Goal: Task Accomplishment & Management: Complete application form

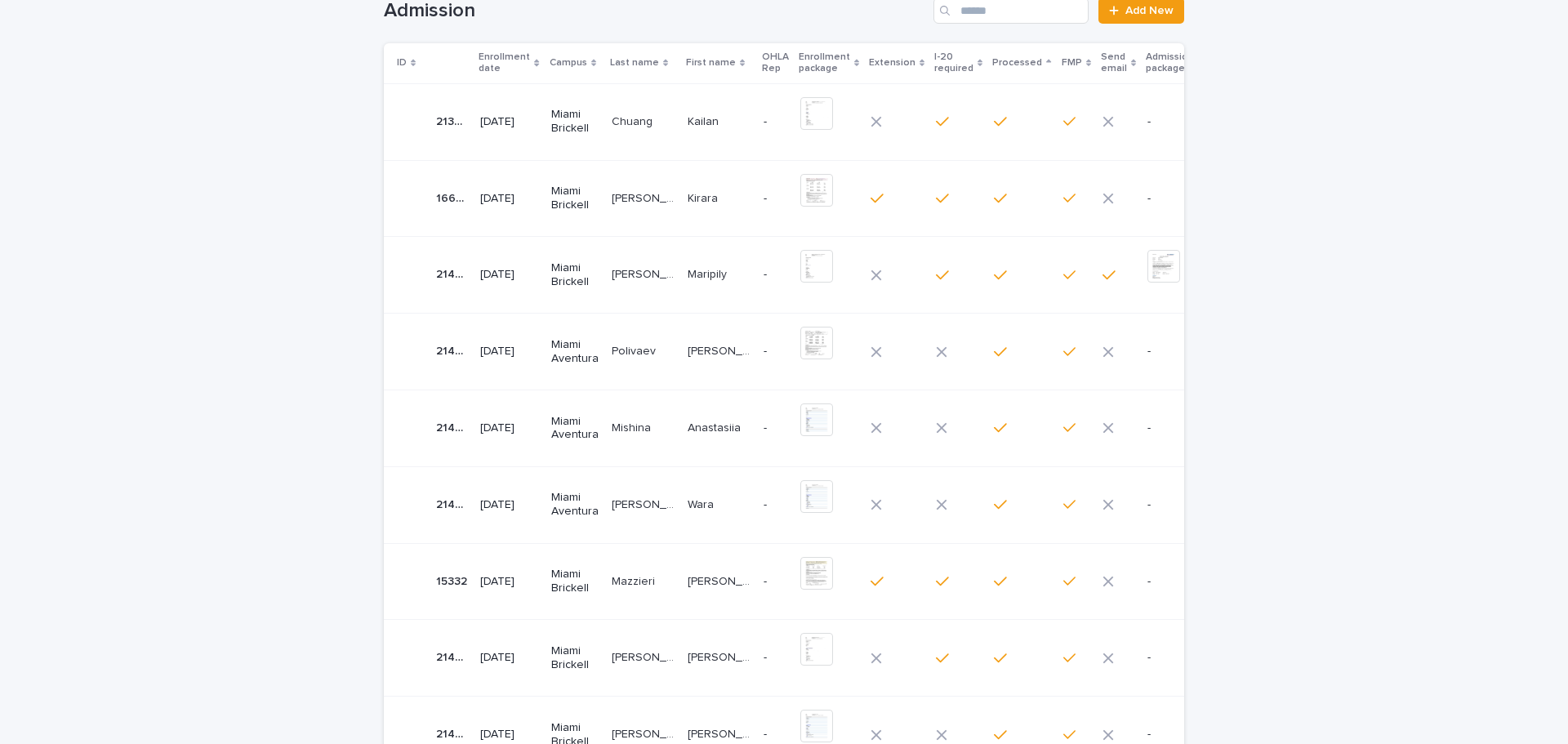
scroll to position [82, 0]
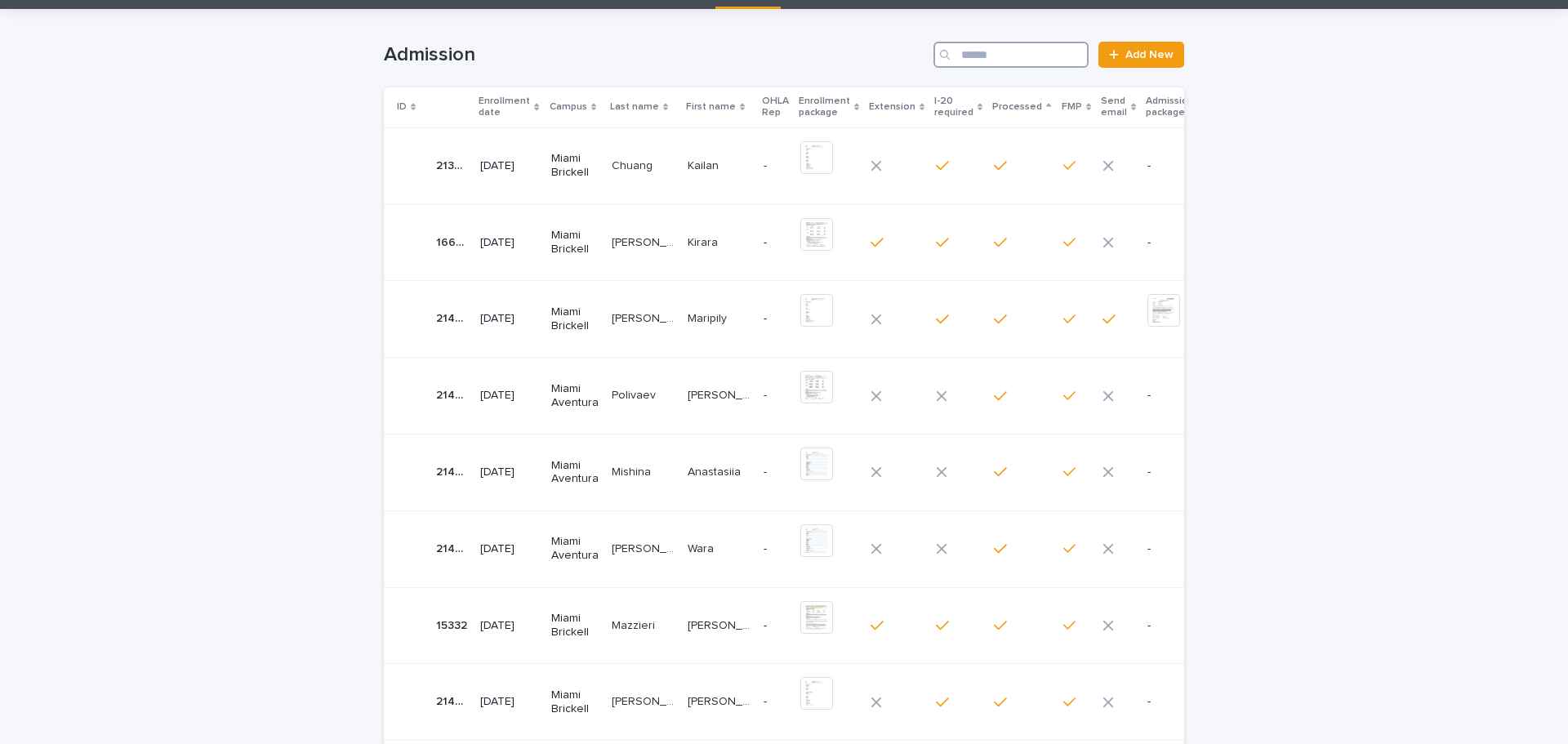
click at [980, 54] on input "Search" at bounding box center [1011, 54] width 155 height 26
paste input "*****"
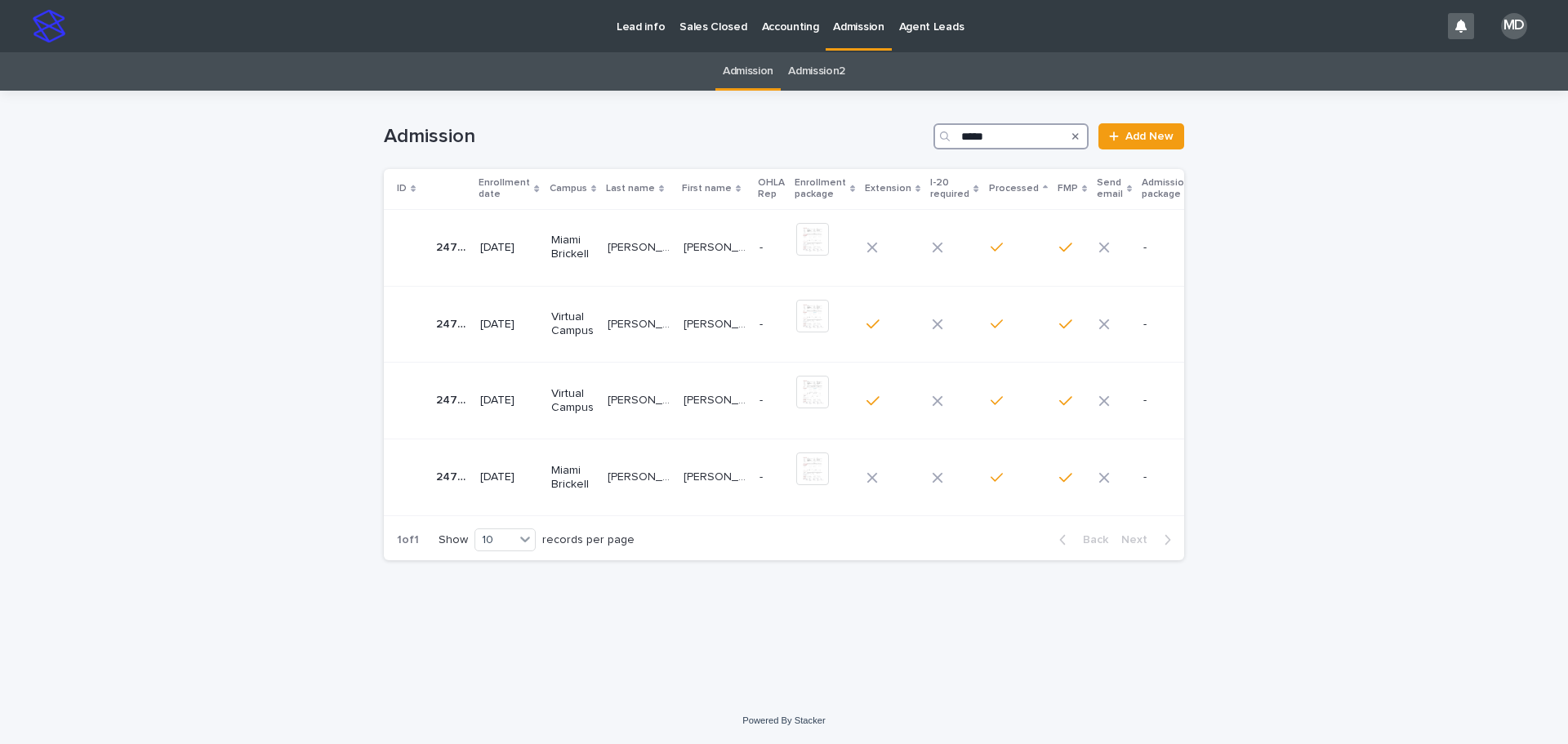
type input "*****"
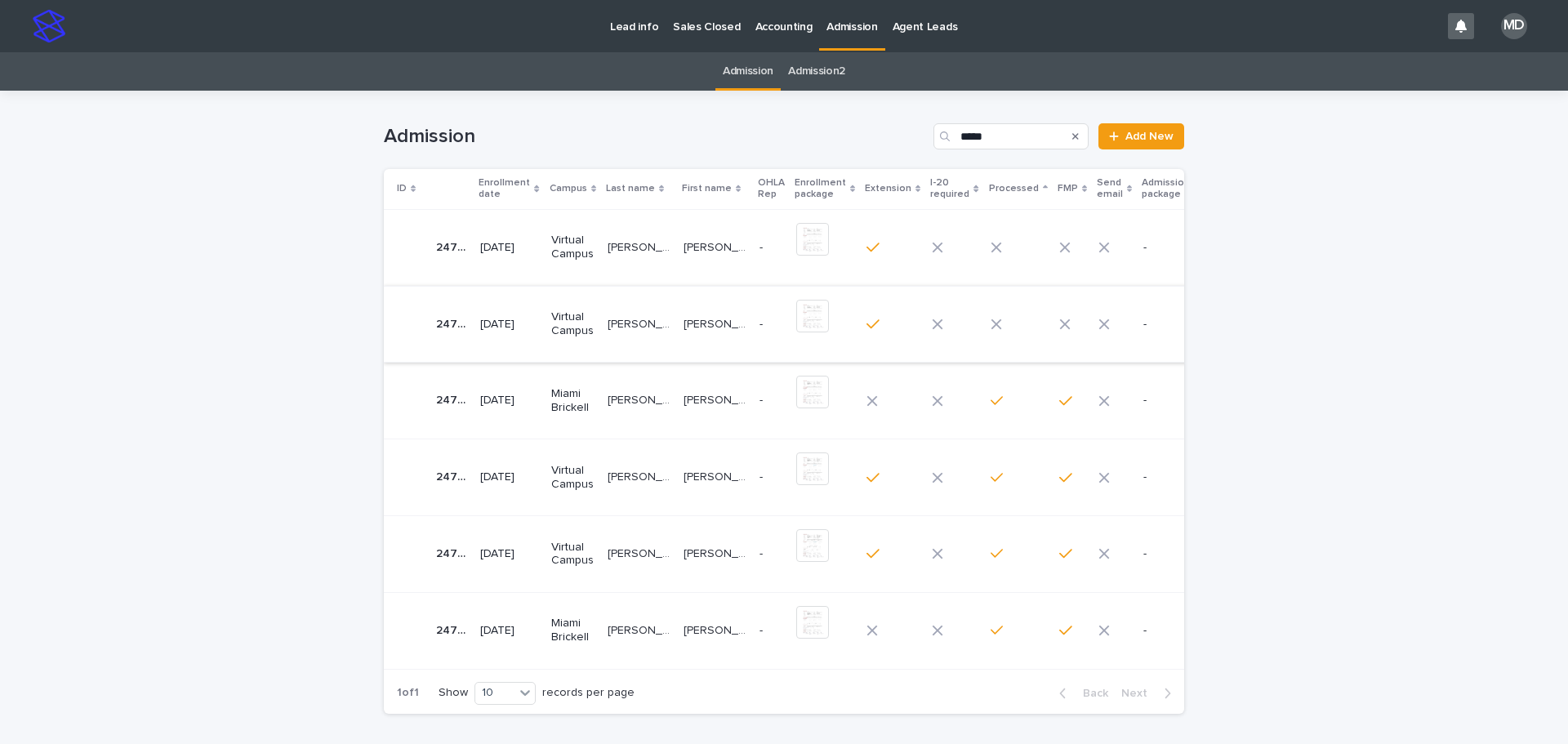
click at [796, 318] on img at bounding box center [813, 316] width 33 height 33
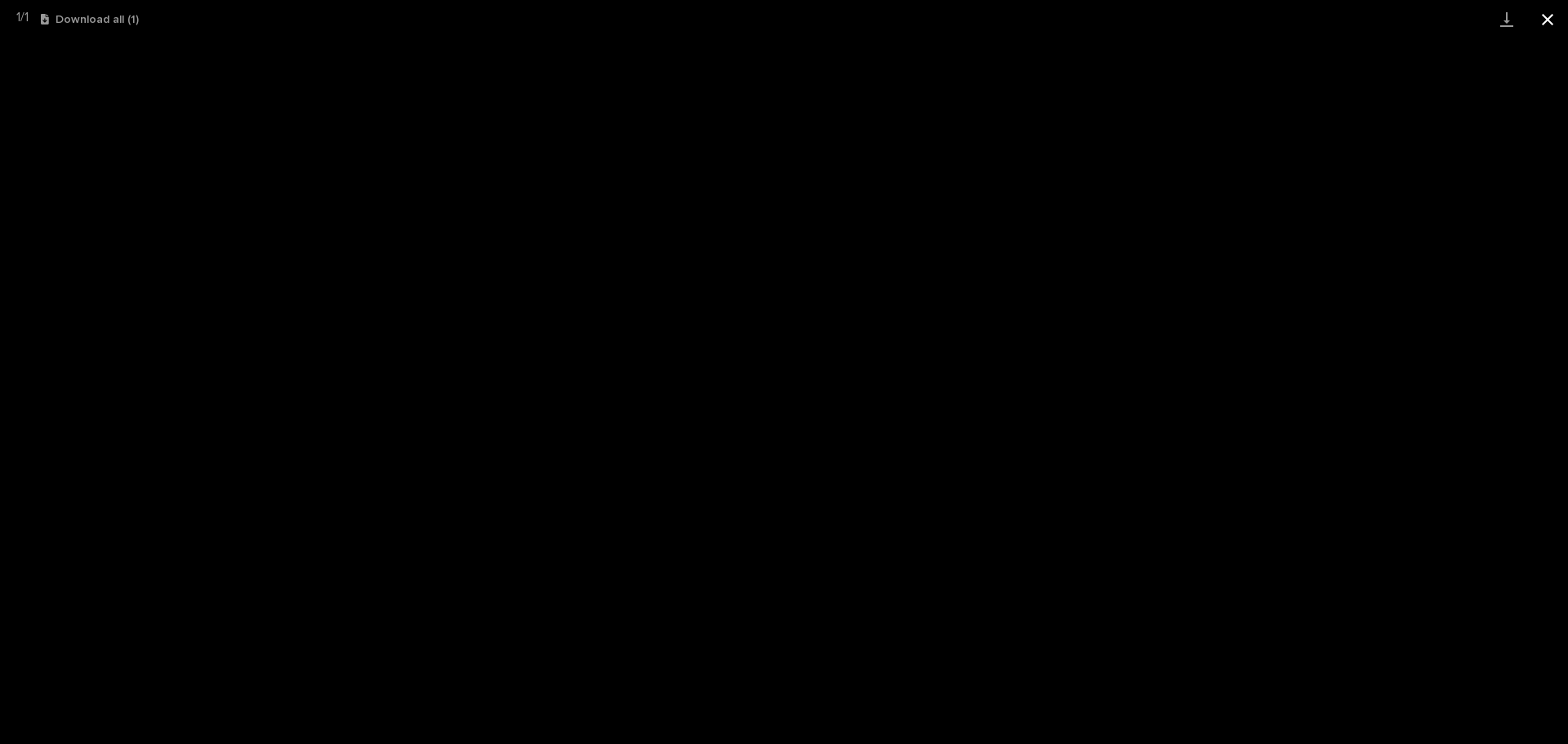
click at [1546, 24] on button "Close gallery" at bounding box center [1547, 19] width 41 height 39
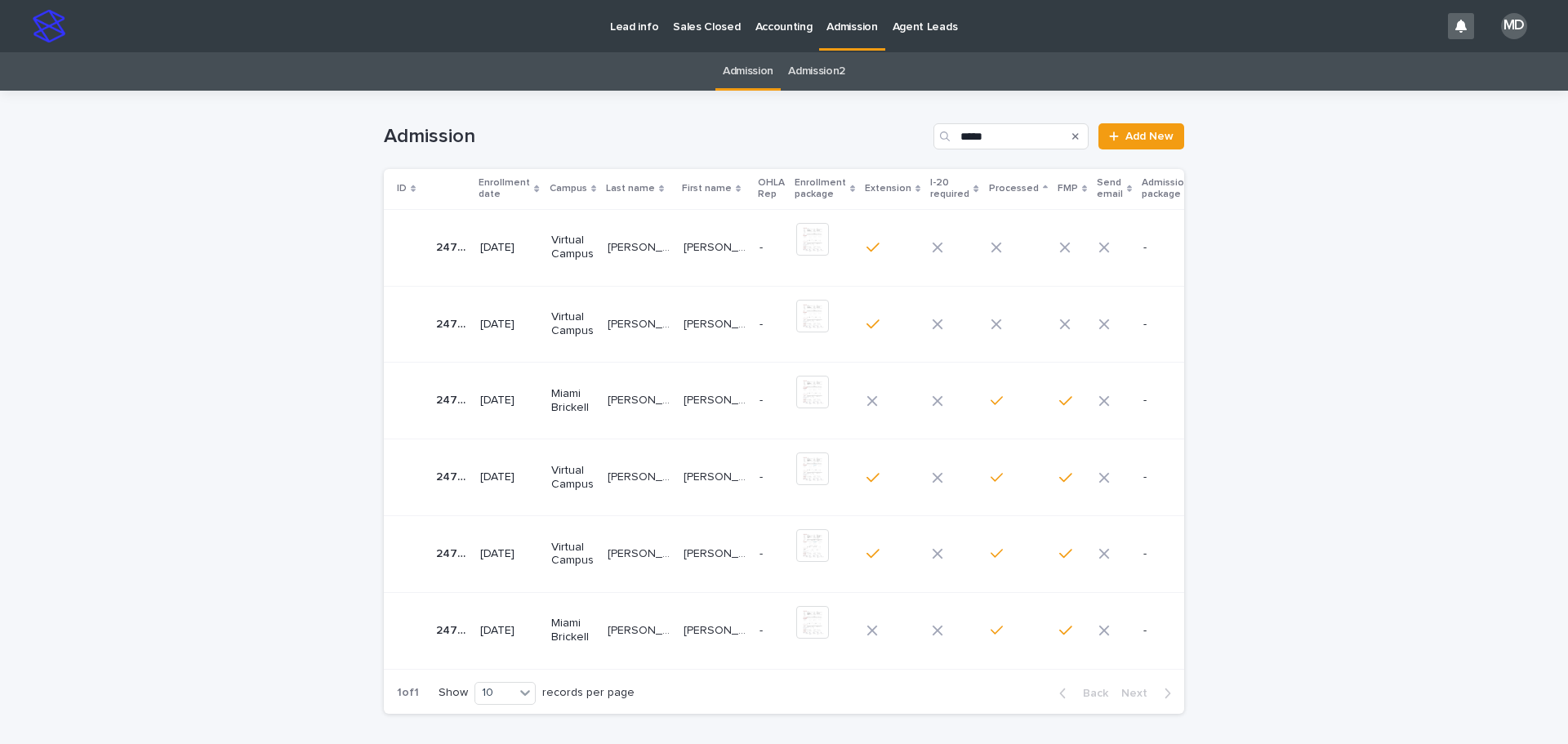
click at [623, 321] on p "AL AZZAM" at bounding box center [640, 323] width 66 height 17
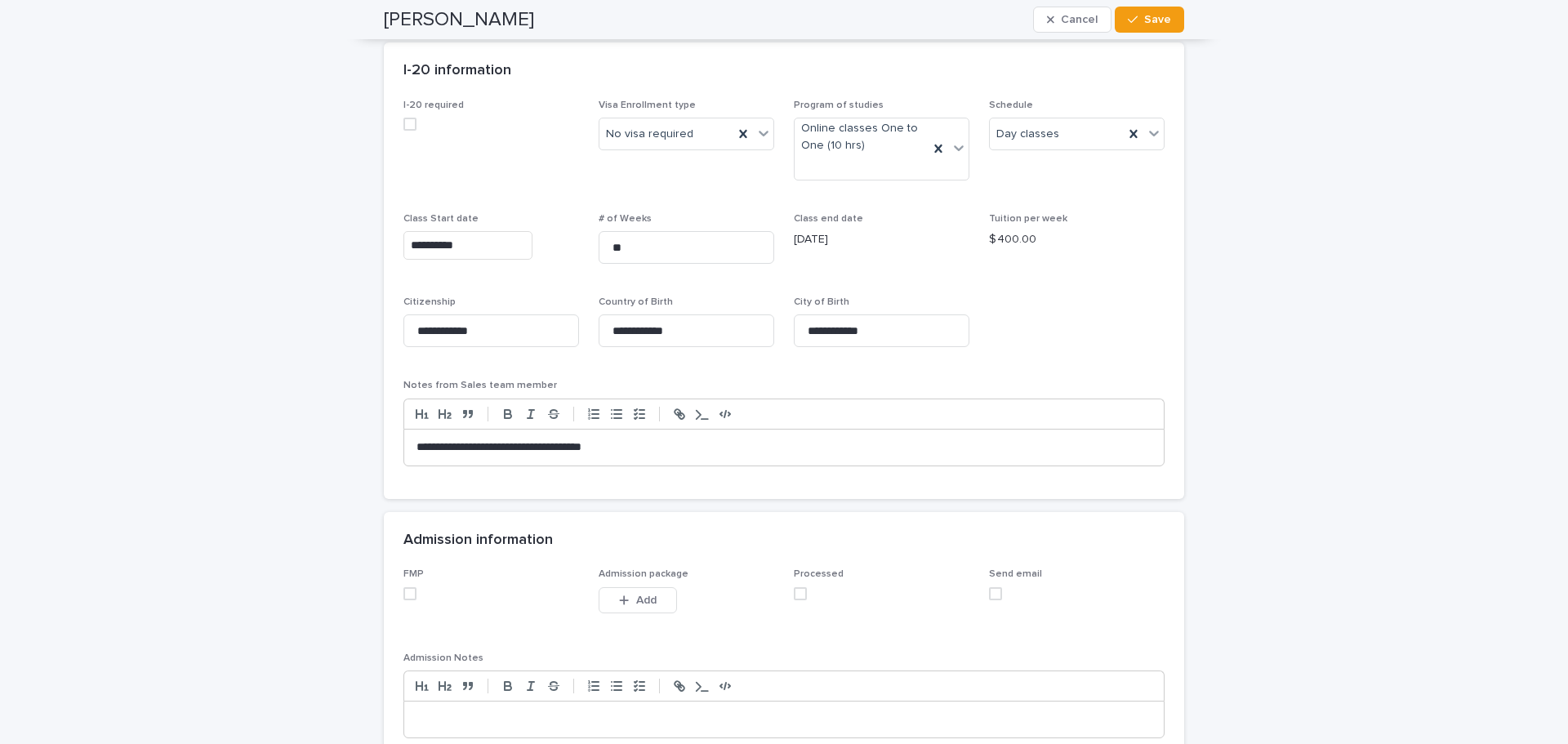
scroll to position [1225, 0]
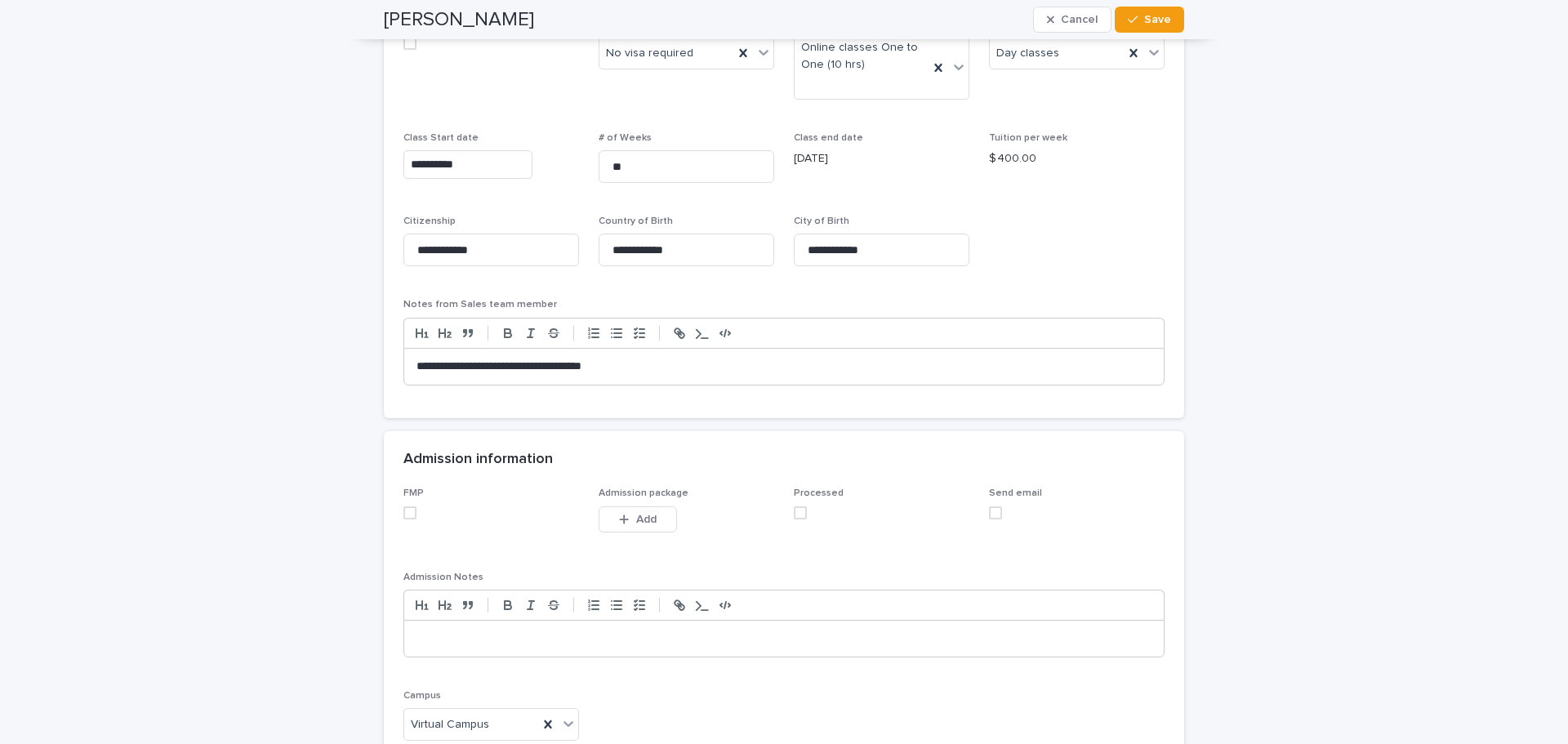
click at [408, 511] on span at bounding box center [409, 513] width 13 height 13
click at [799, 514] on span at bounding box center [800, 513] width 13 height 13
click at [1171, 22] on button "Save" at bounding box center [1150, 20] width 70 height 26
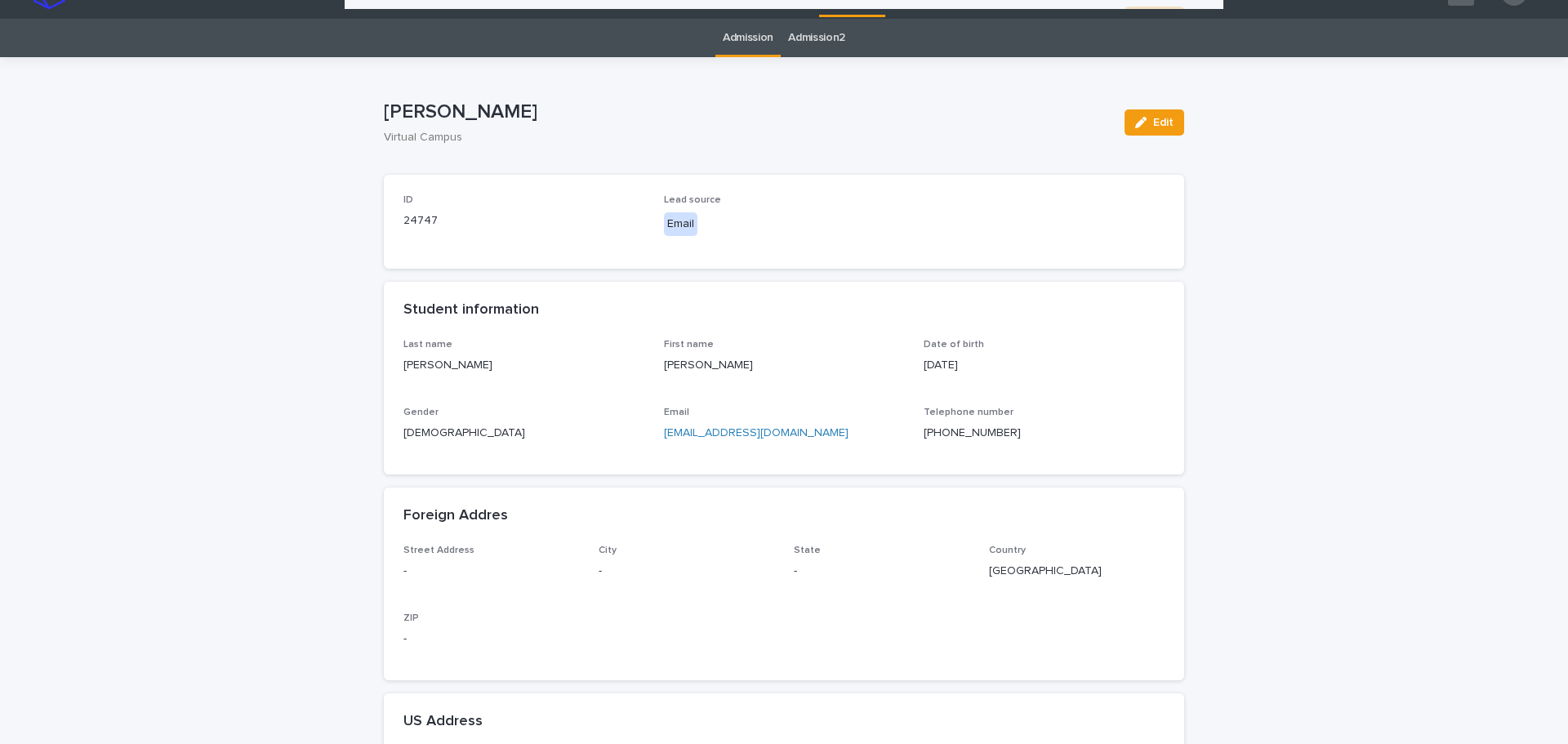
scroll to position [0, 0]
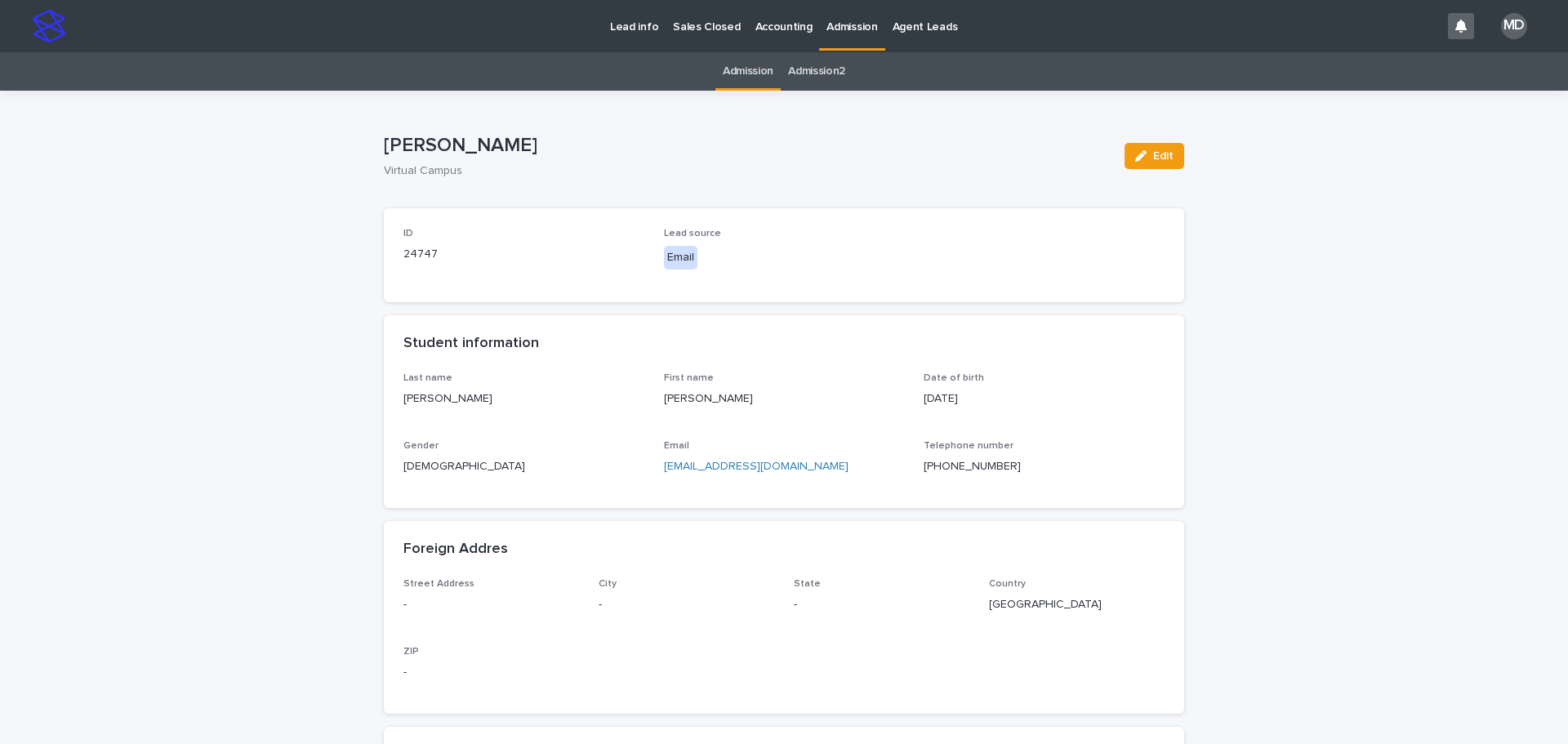
click at [737, 70] on link "Admission" at bounding box center [748, 72] width 51 height 39
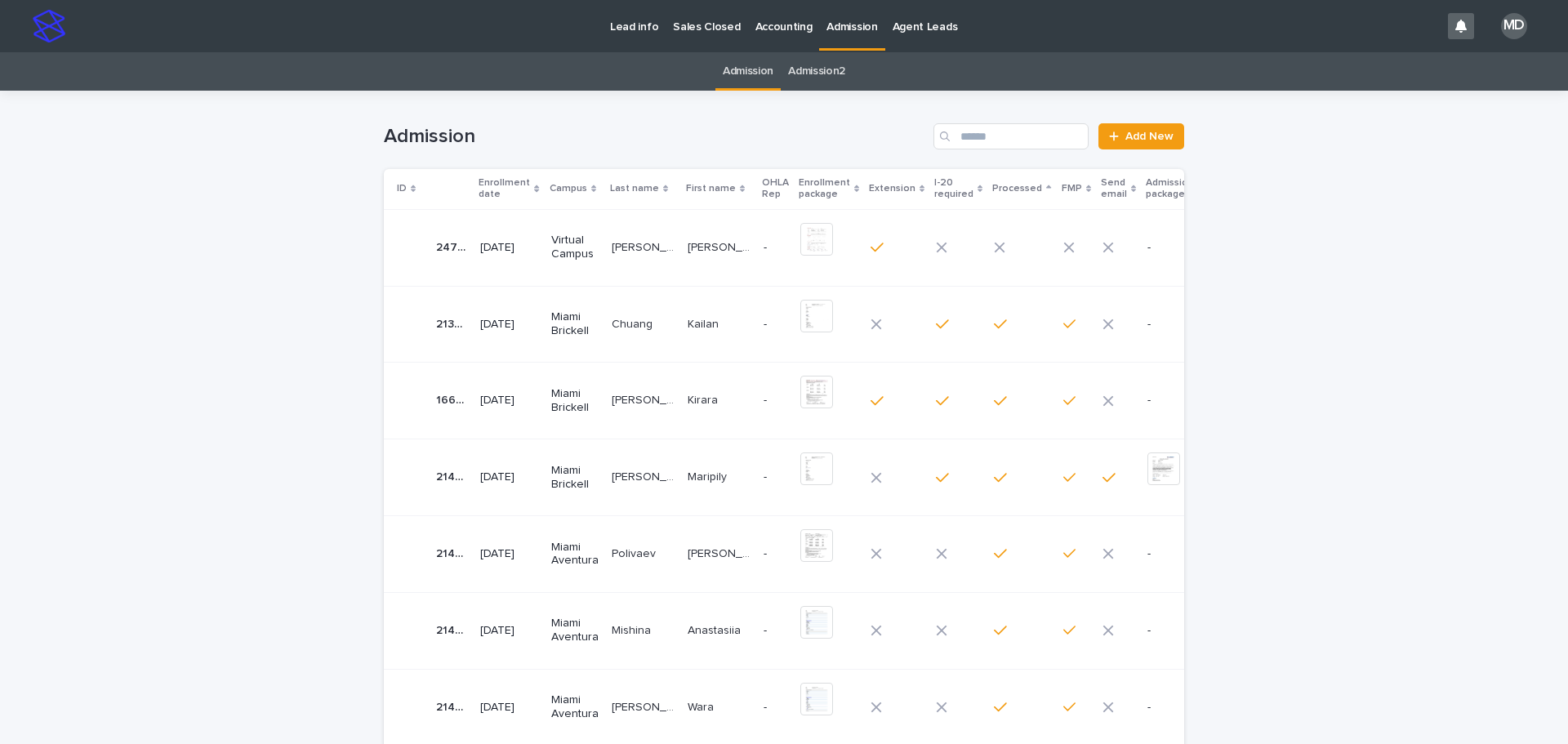
click at [631, 245] on p "AL AZZAM" at bounding box center [645, 247] width 66 height 17
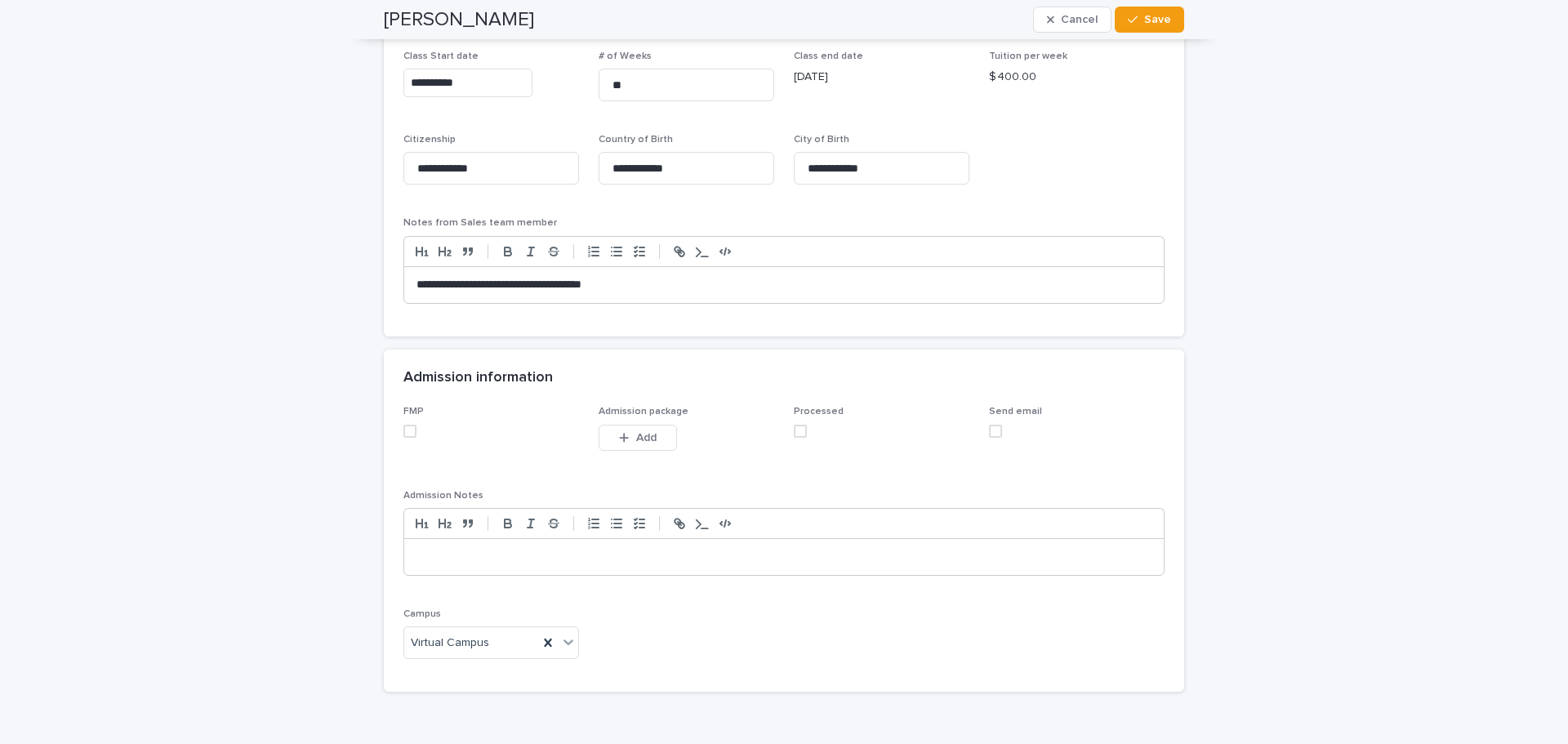
scroll to position [1397, 0]
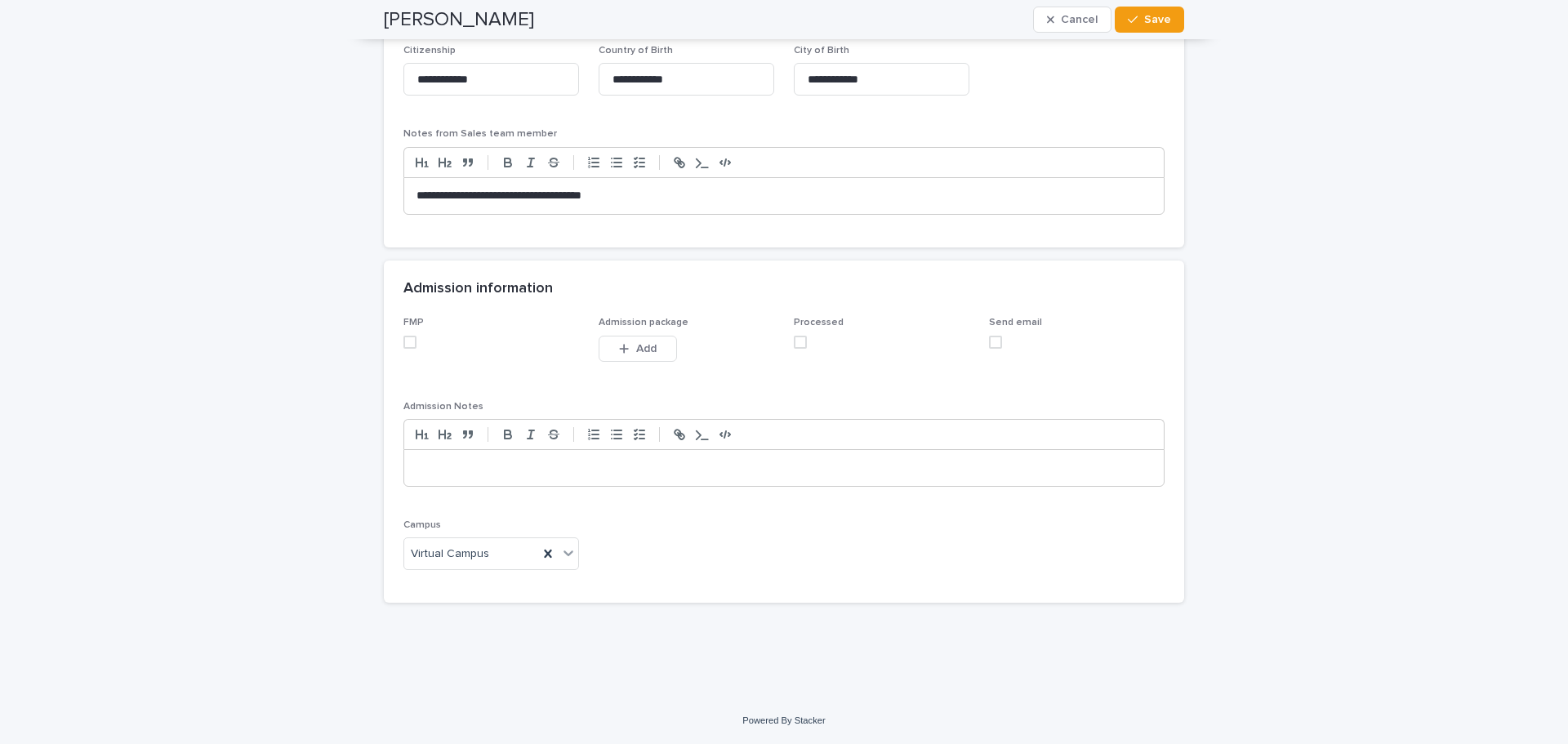
click at [447, 472] on p at bounding box center [784, 468] width 735 height 16
click at [403, 343] on span at bounding box center [409, 341] width 13 height 13
click at [799, 344] on span at bounding box center [800, 341] width 13 height 13
click at [1149, 23] on span "Save" at bounding box center [1158, 19] width 27 height 11
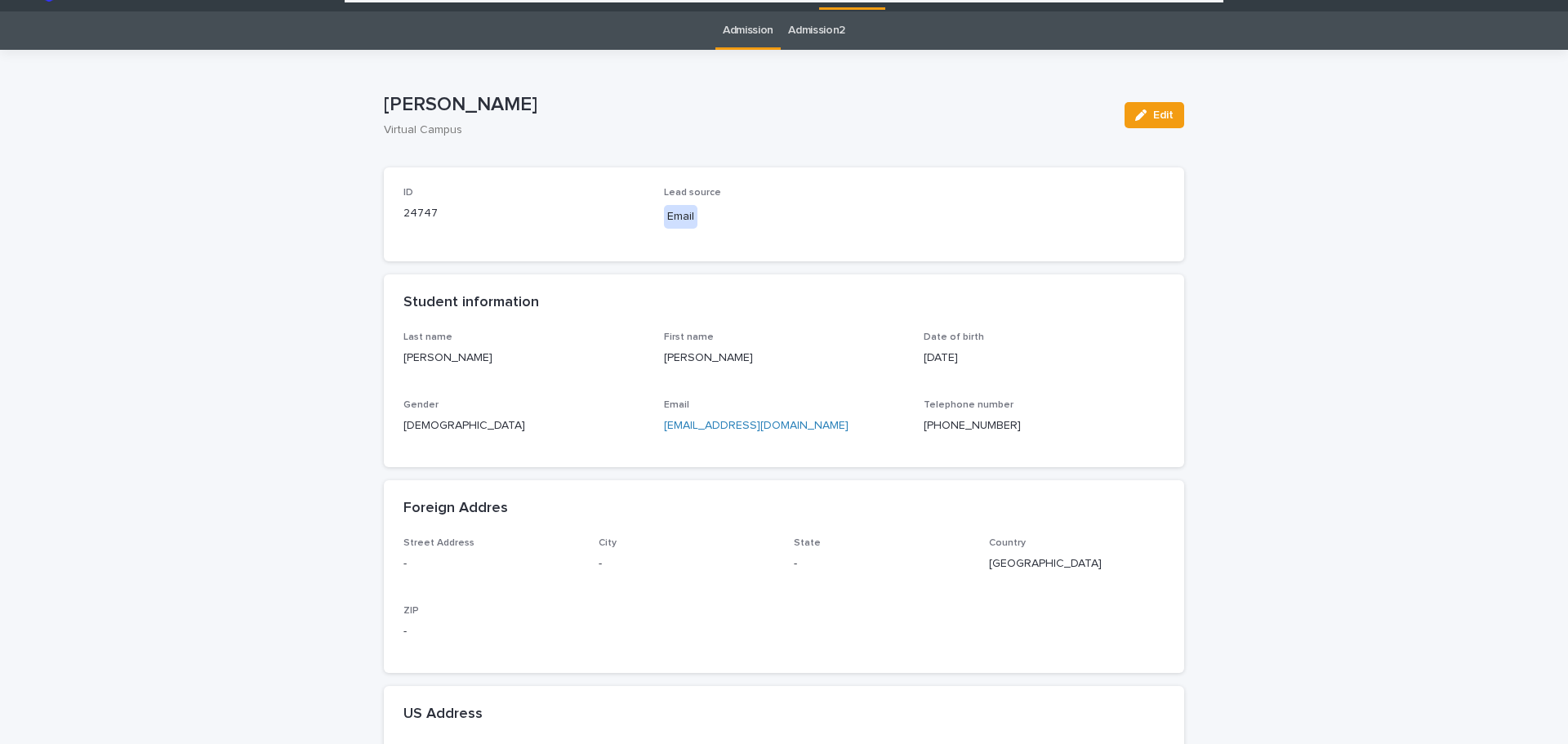
scroll to position [0, 0]
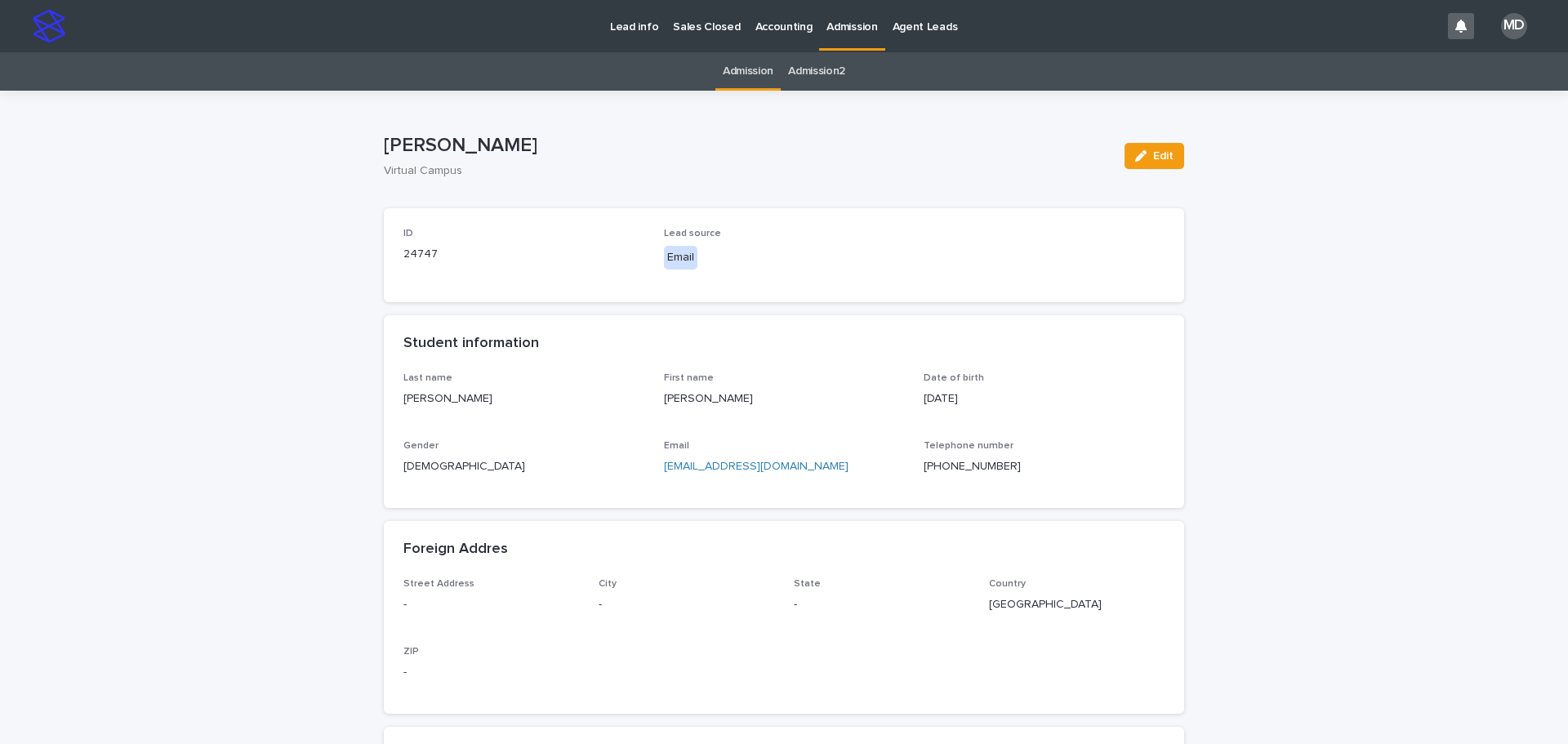
click at [746, 70] on link "Admission" at bounding box center [748, 72] width 51 height 39
